Goal: Transaction & Acquisition: Download file/media

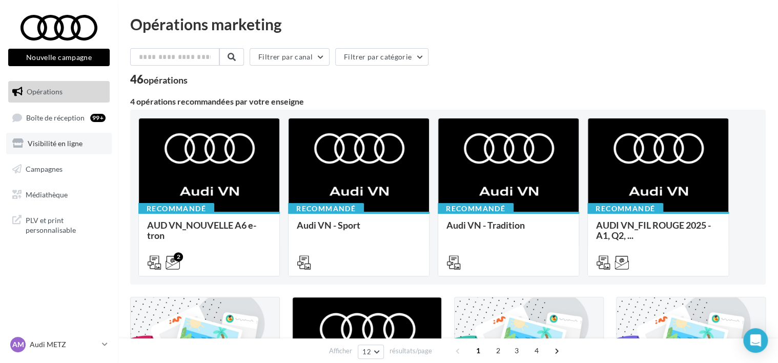
click at [68, 149] on link "Visibilité en ligne" at bounding box center [59, 144] width 106 height 22
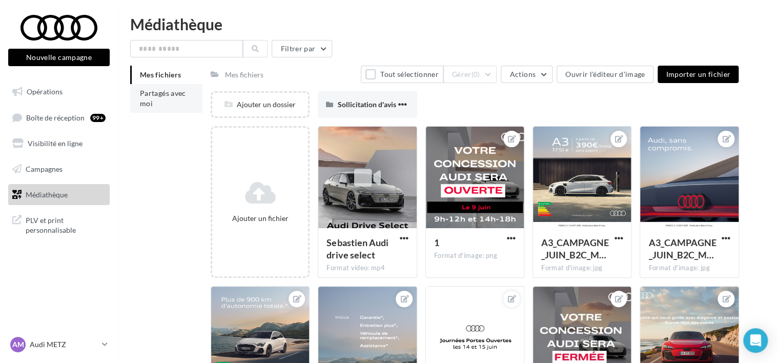
click at [166, 98] on li "Partagés avec moi" at bounding box center [166, 98] width 72 height 29
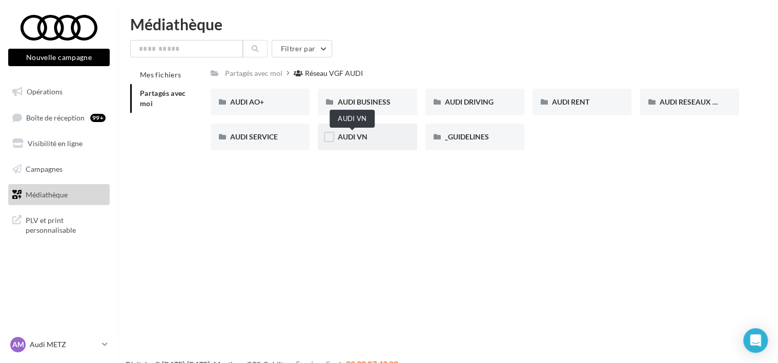
click at [367, 134] on span "AUDI VN" at bounding box center [352, 136] width 30 height 9
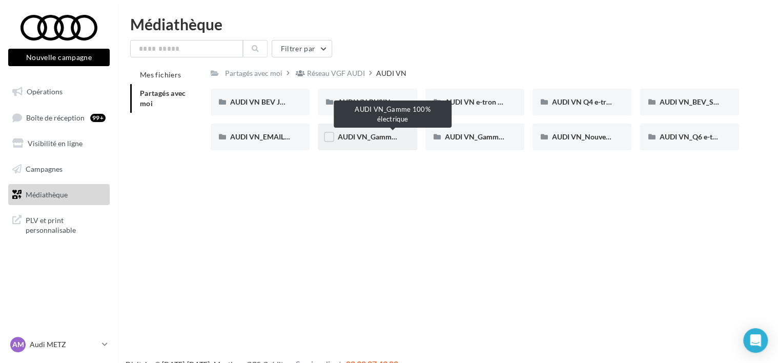
click at [374, 137] on span "AUDI VN_Gamme 100% électrique" at bounding box center [392, 136] width 111 height 9
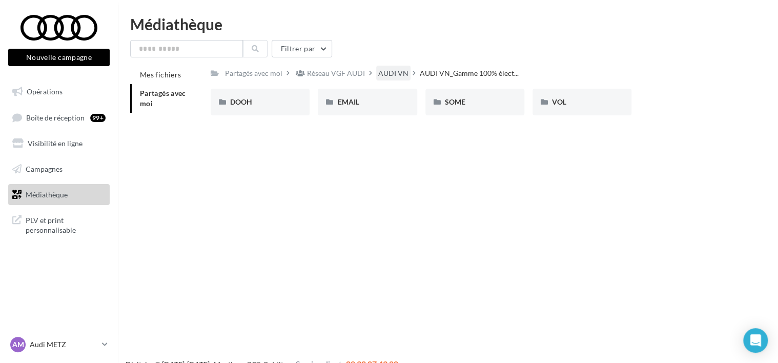
click at [386, 77] on div "AUDI VN" at bounding box center [393, 73] width 30 height 10
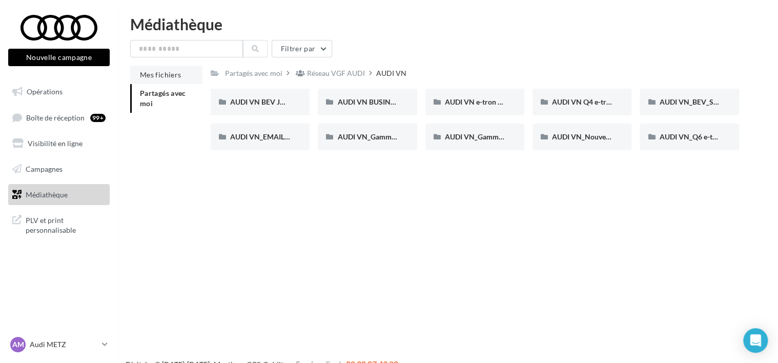
click at [170, 80] on li "Mes fichiers" at bounding box center [166, 75] width 72 height 18
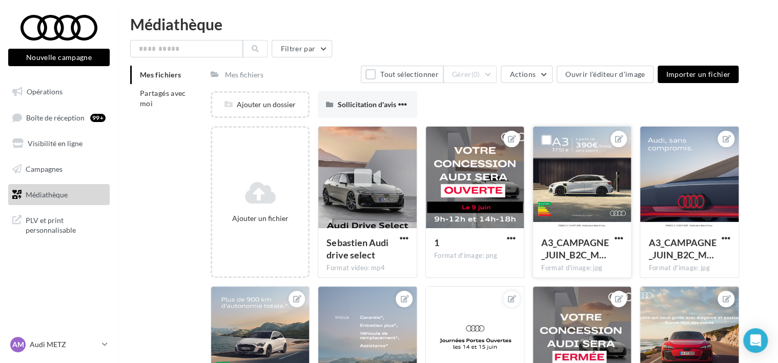
click at [590, 199] on div at bounding box center [582, 178] width 98 height 102
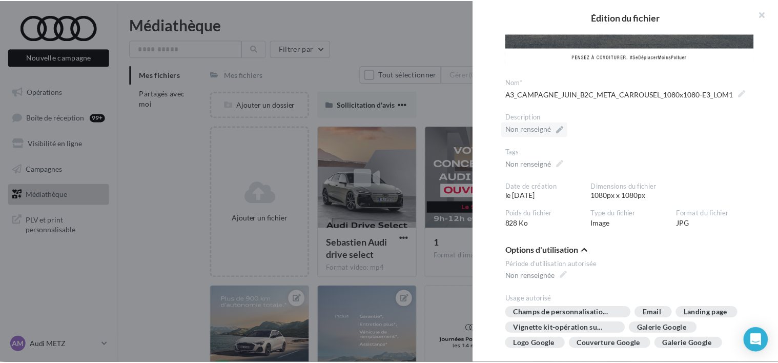
scroll to position [298, 0]
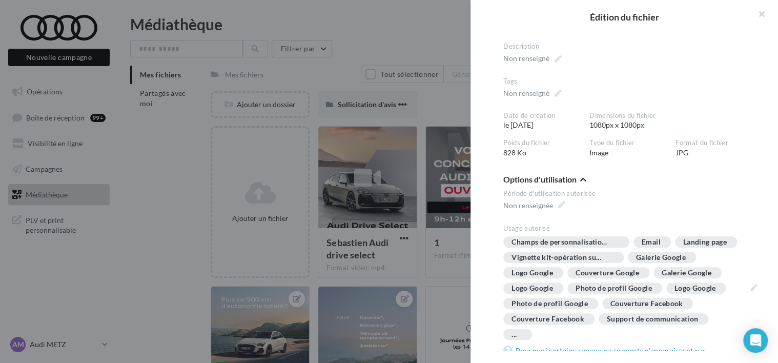
click at [357, 210] on div at bounding box center [389, 181] width 778 height 363
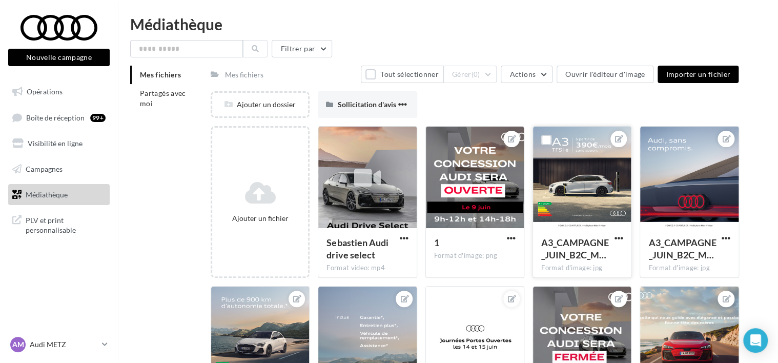
click at [602, 193] on div at bounding box center [582, 178] width 98 height 102
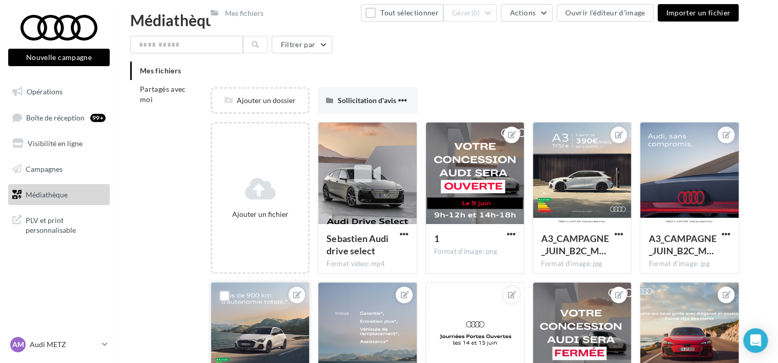
scroll to position [0, 0]
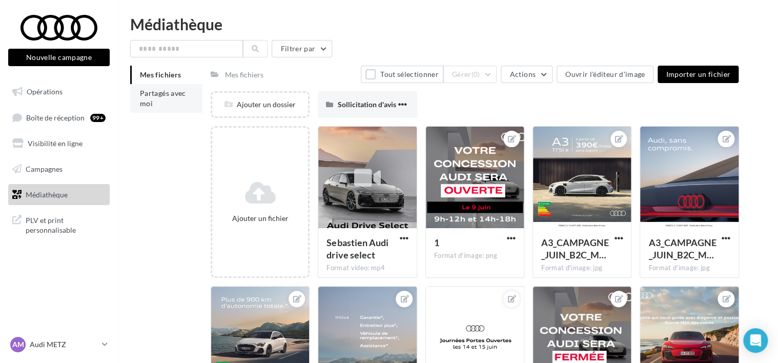
click at [179, 105] on li "Partagés avec moi" at bounding box center [166, 98] width 72 height 29
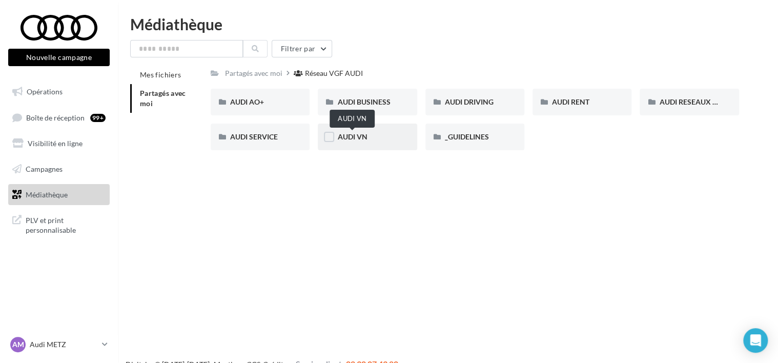
click at [349, 136] on span "AUDI VN" at bounding box center [352, 136] width 30 height 9
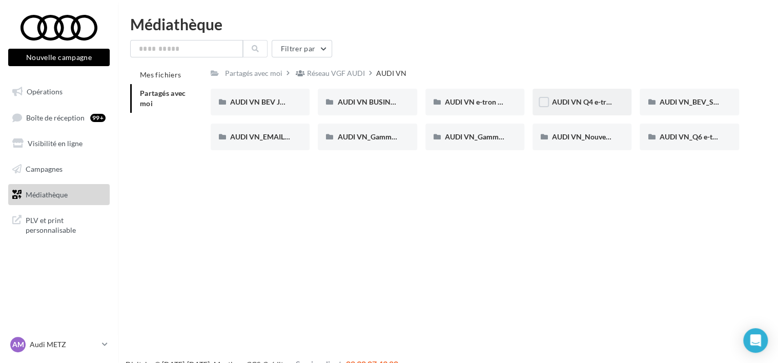
click at [582, 97] on div "AUDI VN Q4 e-tron sans offre" at bounding box center [582, 102] width 60 height 10
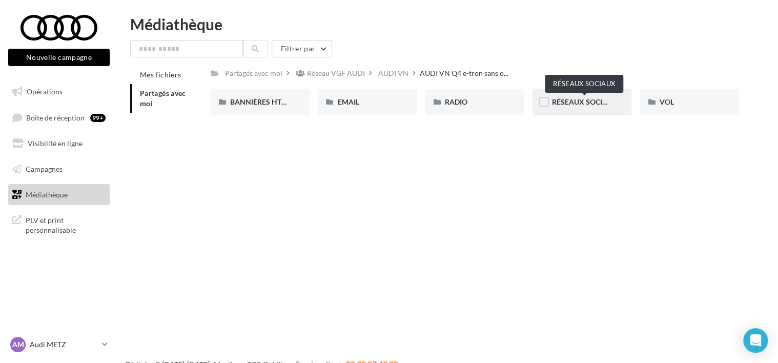
click at [594, 98] on span "RÉSEAUX SOCIAUX" at bounding box center [585, 101] width 66 height 9
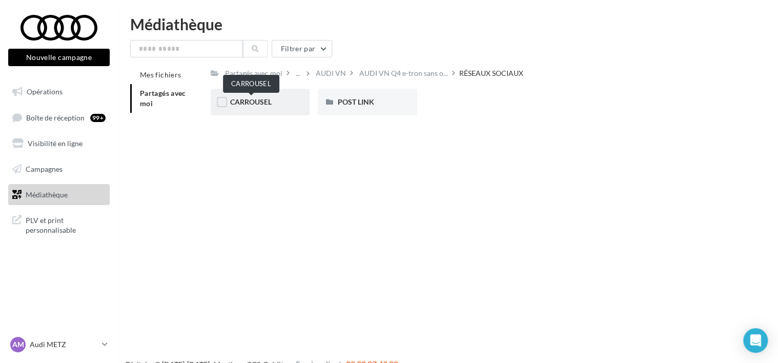
click at [252, 100] on span "CARROUSEL" at bounding box center [251, 101] width 42 height 9
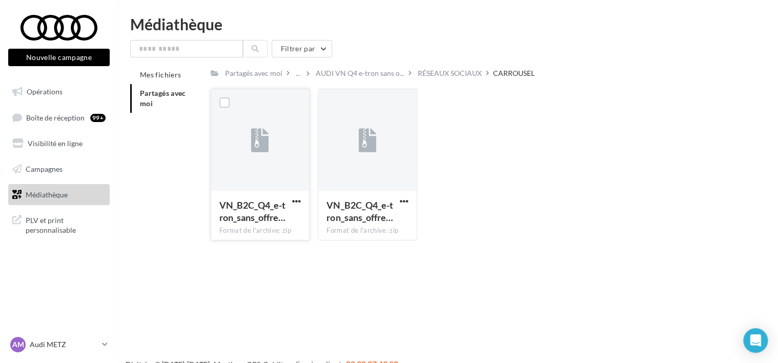
click at [294, 207] on div "VN_B2C_Q4_e-tron_sans_offre…" at bounding box center [259, 212] width 81 height 27
click at [296, 199] on span "button" at bounding box center [296, 201] width 9 height 9
click at [257, 223] on button "Télécharger" at bounding box center [251, 221] width 102 height 27
